Goal: Register for event/course

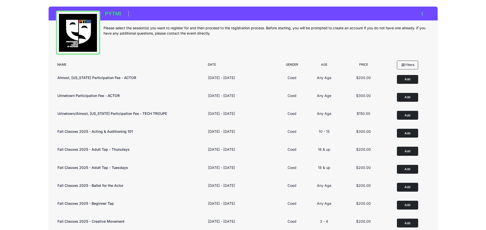
scroll to position [156, 0]
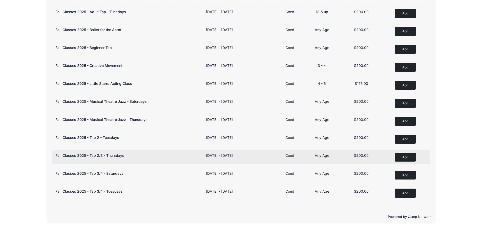
click at [403, 155] on button "Add to Cart" at bounding box center [405, 157] width 21 height 9
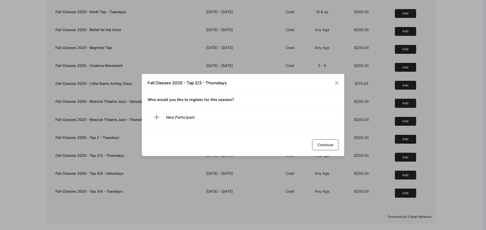
click at [172, 119] on span "New Participant" at bounding box center [180, 118] width 29 height 6
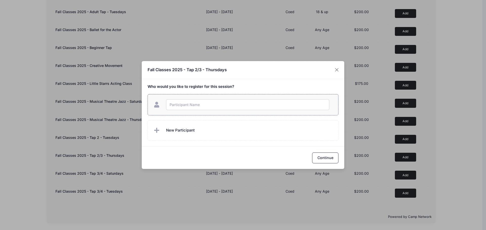
click at [194, 105] on input "text" at bounding box center [247, 104] width 163 height 11
type input "[PERSON_NAME]"
checkbox input "true"
click at [315, 159] on button "Continue" at bounding box center [325, 158] width 26 height 11
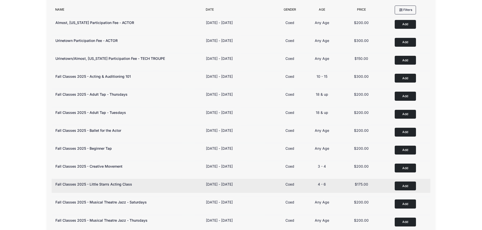
scroll to position [0, 0]
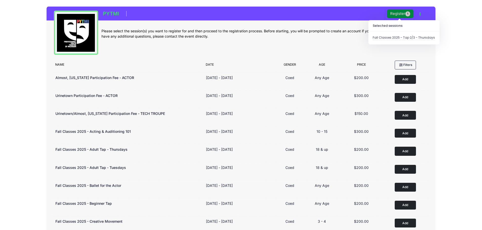
click at [404, 14] on button "Register 1" at bounding box center [400, 13] width 27 height 9
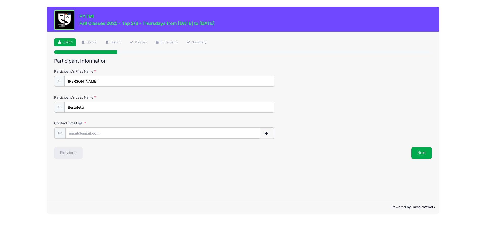
click at [152, 130] on input "Contact Email" at bounding box center [162, 133] width 195 height 11
click at [133, 131] on input "Contact Email" at bounding box center [162, 133] width 195 height 11
type input "jenmurph21@hotmail.com"
drag, startPoint x: 409, startPoint y: 152, endPoint x: 414, endPoint y: 150, distance: 5.2
click at [409, 152] on div "Next" at bounding box center [338, 153] width 191 height 12
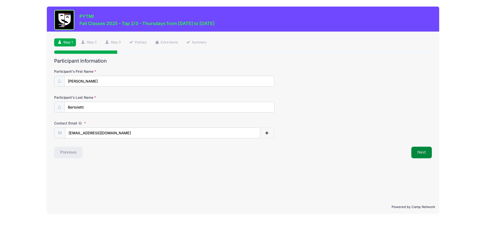
click at [414, 150] on button "Next" at bounding box center [421, 153] width 20 height 12
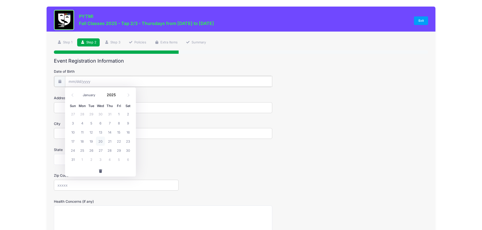
click at [90, 81] on input "Date of Birth" at bounding box center [168, 81] width 207 height 11
click at [90, 142] on span "19" at bounding box center [91, 141] width 9 height 9
type input "08/19/2025"
click at [103, 78] on input "08/19/2025" at bounding box center [168, 81] width 207 height 11
click at [118, 96] on span at bounding box center [119, 97] width 4 height 4
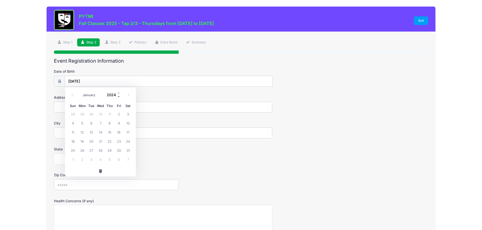
click at [118, 96] on span at bounding box center [119, 97] width 4 height 4
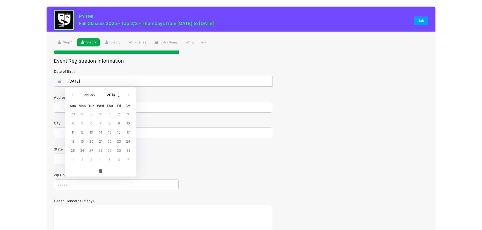
click at [118, 96] on span at bounding box center [119, 97] width 4 height 4
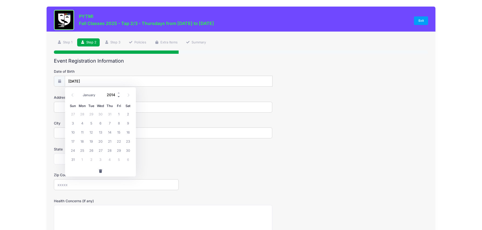
click at [118, 96] on span at bounding box center [119, 97] width 4 height 4
type input "2013"
drag, startPoint x: 14, startPoint y: 106, endPoint x: 17, endPoint y: 104, distance: 3.4
click at [14, 106] on div "PYTMI Fall Classes 2025 - Tap 2/3 - Thursdays from 09/22 to 11/30/2025 Exit Ste…" at bounding box center [241, 166] width 467 height 332
click at [70, 104] on input "Address" at bounding box center [163, 107] width 218 height 11
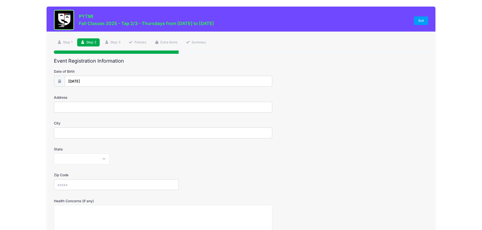
type input "322 East Cross Street"
type input "Ypsilanti"
select select "MI"
type input "48198"
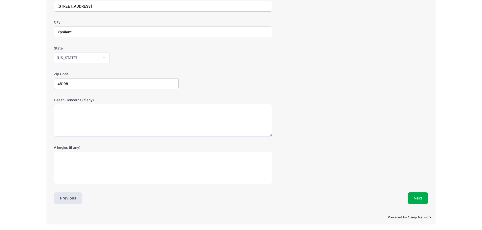
scroll to position [102, 0]
click at [417, 197] on button "Next" at bounding box center [418, 198] width 20 height 12
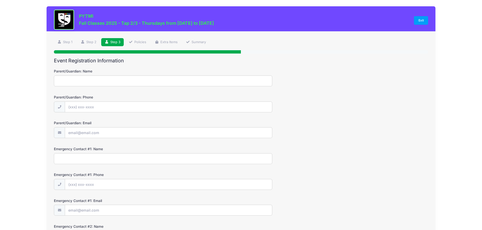
scroll to position [0, 0]
click at [69, 79] on input "Parent/Guardian: Name" at bounding box center [163, 81] width 218 height 11
type input "Jennifer Murphy"
type input "(734) 308-6684"
type input "j"
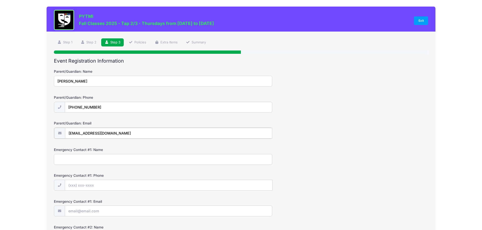
type input "[EMAIL_ADDRESS][DOMAIN_NAME]"
type input "Jennifer Murphy"
type input "(734) 308-6684"
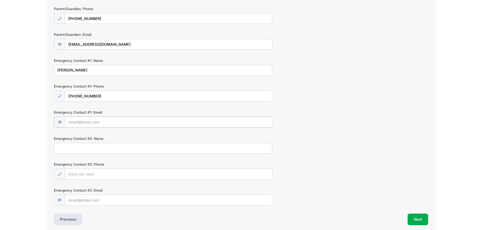
scroll to position [101, 0]
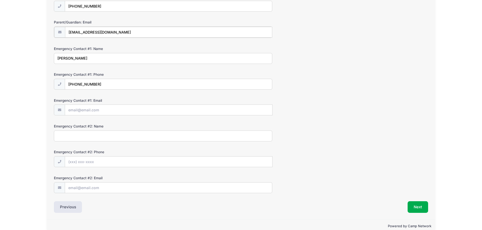
drag, startPoint x: 119, startPoint y: 31, endPoint x: 68, endPoint y: 37, distance: 51.6
click at [68, 37] on input "[EMAIL_ADDRESS][DOMAIN_NAME]" at bounding box center [168, 32] width 207 height 11
drag, startPoint x: 90, startPoint y: 114, endPoint x: 92, endPoint y: 111, distance: 3.3
click at [92, 111] on input "Emergency Contact #1: Email" at bounding box center [168, 109] width 207 height 11
paste input "[EMAIL_ADDRESS][DOMAIN_NAME]"
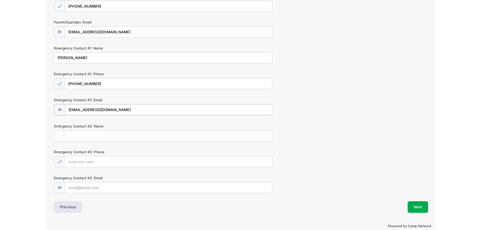
type input "[EMAIL_ADDRESS][DOMAIN_NAME]"
click at [76, 140] on input "Emergency Contact #2: Name" at bounding box center [163, 135] width 218 height 11
type input "Joe Bertoletti"
type input "(734) 855-9221"
type input "bertoletti.joe@gmail.com"
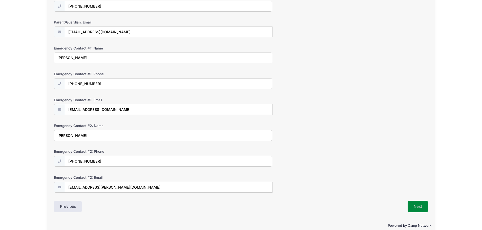
click at [414, 205] on button "Next" at bounding box center [418, 207] width 20 height 12
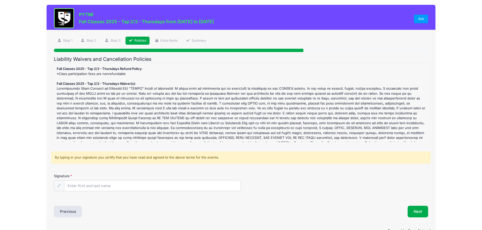
scroll to position [0, 0]
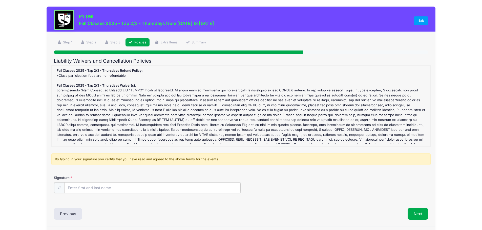
click at [96, 184] on input "Signature" at bounding box center [152, 188] width 177 height 11
type input "Jennifer Murphy"
click at [415, 207] on div "Liability Waivers and Cancellation Policies Fall Classes 2025 - Tap 2/3 - Thurs…" at bounding box center [241, 139] width 374 height 162
click at [410, 215] on button "Next" at bounding box center [418, 214] width 20 height 12
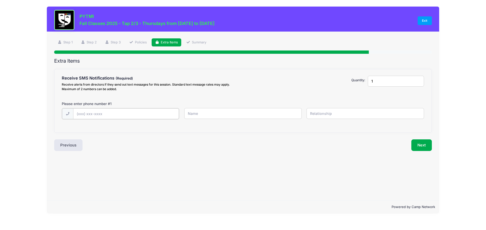
click at [0, 0] on input "text" at bounding box center [0, 0] width 0 height 0
type input "(734) 855-9221"
type input "Joe Bertoletti"
type input "Dad"
drag, startPoint x: 374, startPoint y: 81, endPoint x: 368, endPoint y: 81, distance: 6.1
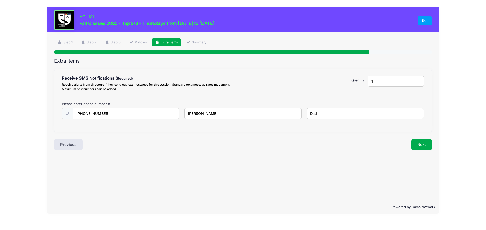
click at [368, 81] on input "1" at bounding box center [396, 81] width 56 height 11
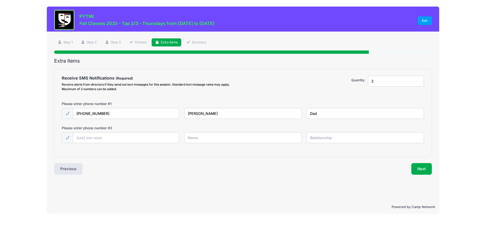
type input "2"
click at [0, 0] on input "text" at bounding box center [0, 0] width 0 height 0
type input "(734) 308-6684"
type input "Jennifer Murphy"
type input "Mom"
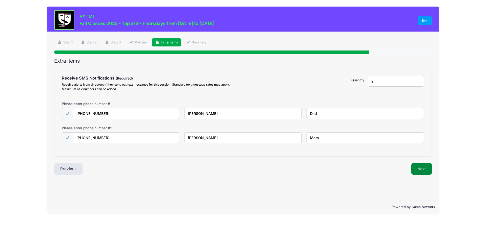
click at [423, 174] on button "Next" at bounding box center [421, 169] width 20 height 12
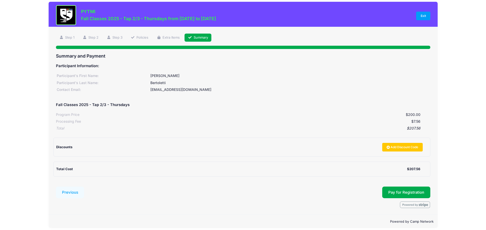
scroll to position [9, 0]
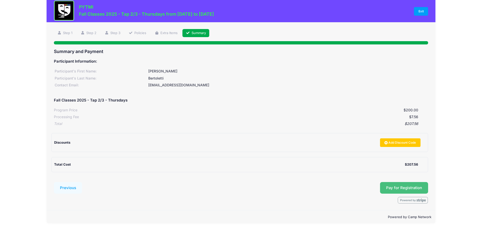
click at [412, 187] on span "Pay for Registration" at bounding box center [404, 188] width 36 height 5
